Goal: Information Seeking & Learning: Learn about a topic

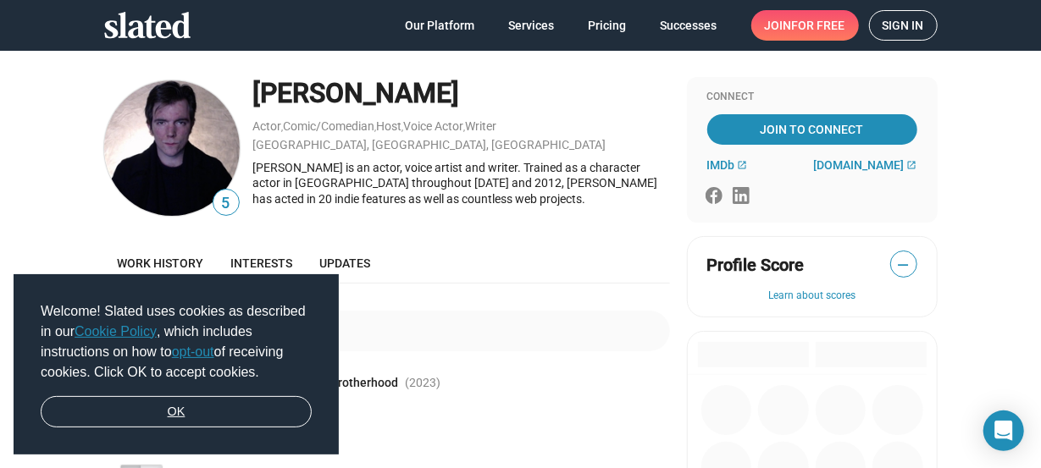
click at [181, 412] on link "OK" at bounding box center [176, 412] width 271 height 32
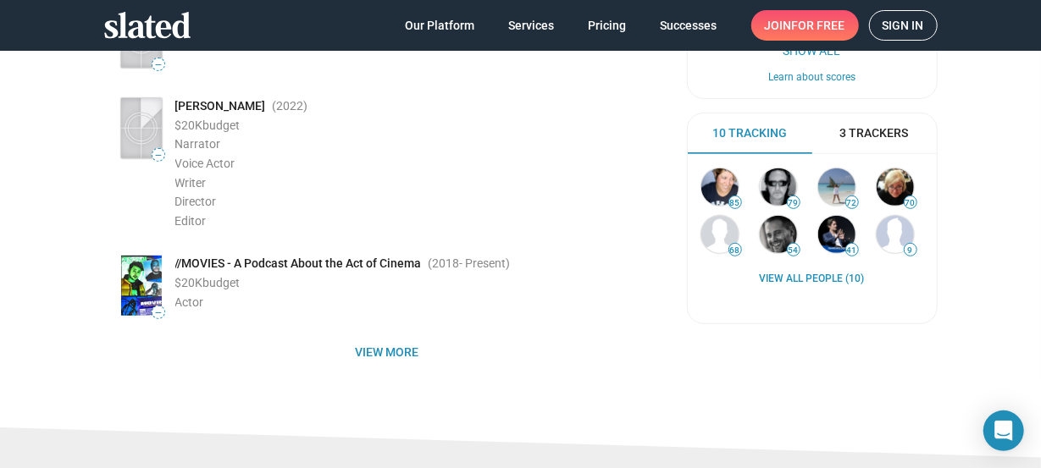
scroll to position [373, 0]
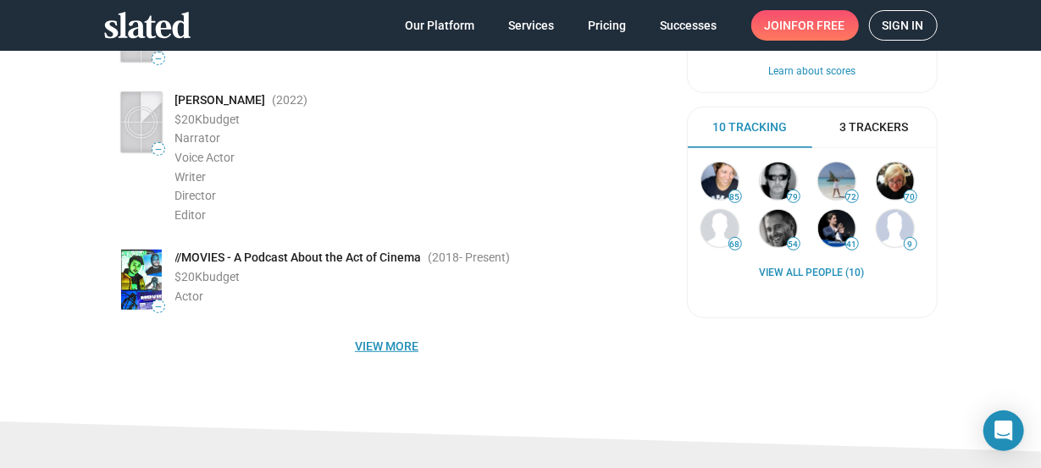
click at [394, 345] on span "View more" at bounding box center [387, 346] width 539 height 30
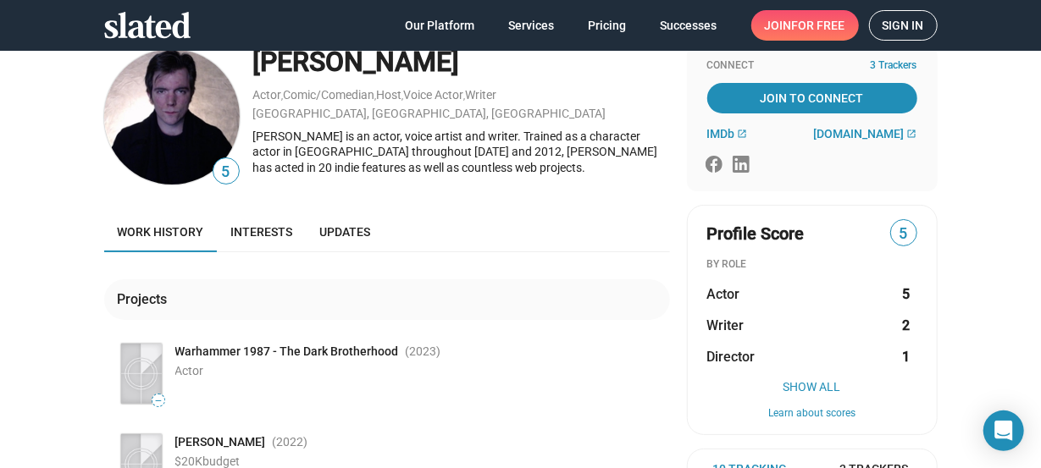
scroll to position [0, 0]
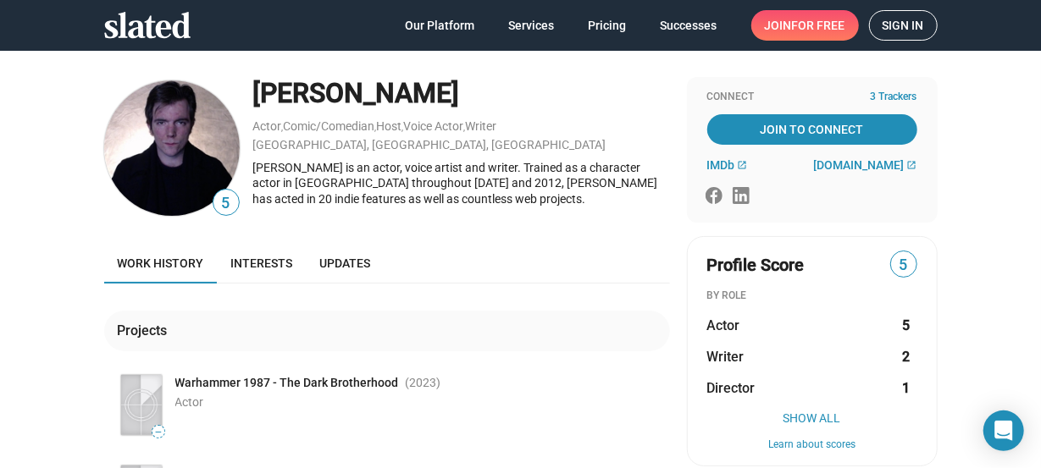
click at [171, 177] on img at bounding box center [171, 147] width 135 height 135
click at [224, 209] on span "5" at bounding box center [225, 203] width 25 height 23
click at [252, 261] on span "Interests" at bounding box center [262, 264] width 62 height 14
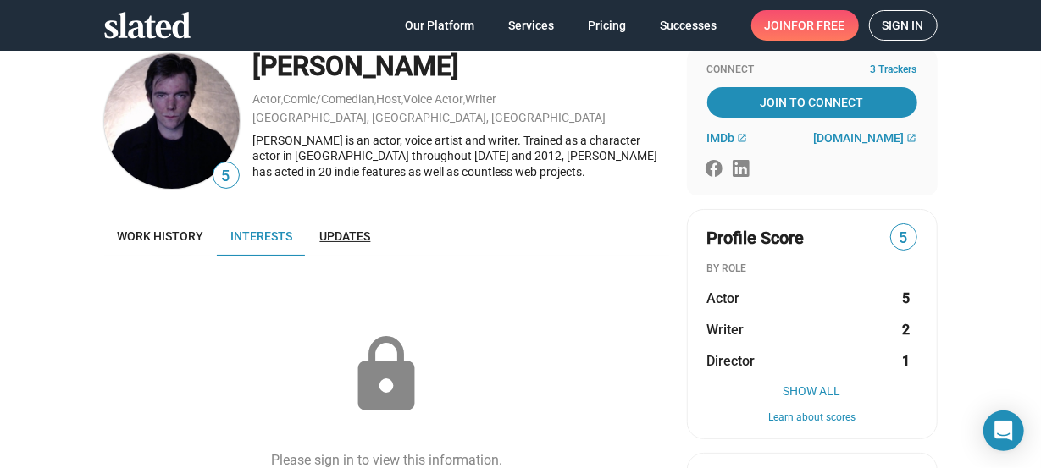
scroll to position [26, 0]
click at [338, 240] on span "Updates" at bounding box center [345, 237] width 51 height 14
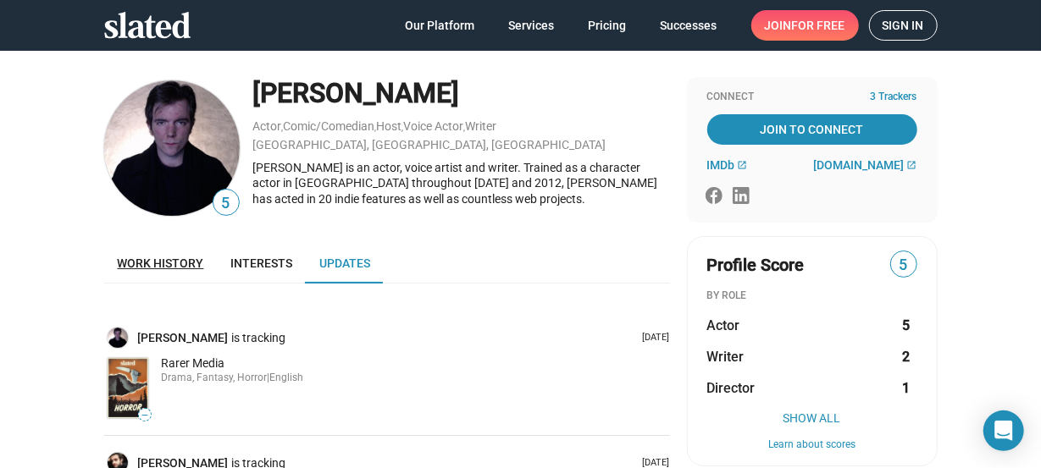
click at [191, 262] on span "Work history" at bounding box center [161, 264] width 86 height 14
